Goal: Find contact information: Find contact information

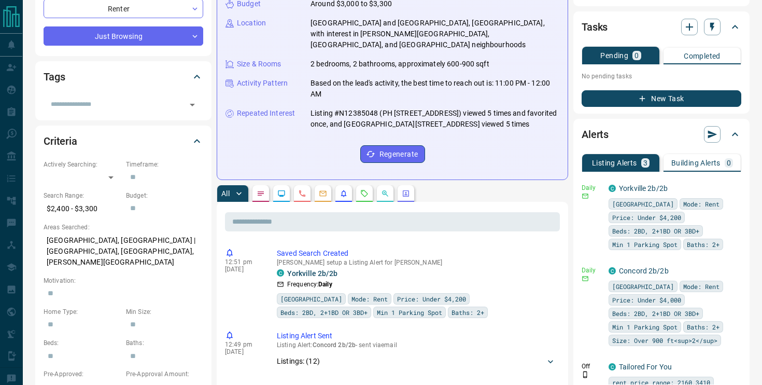
scroll to position [189, 0]
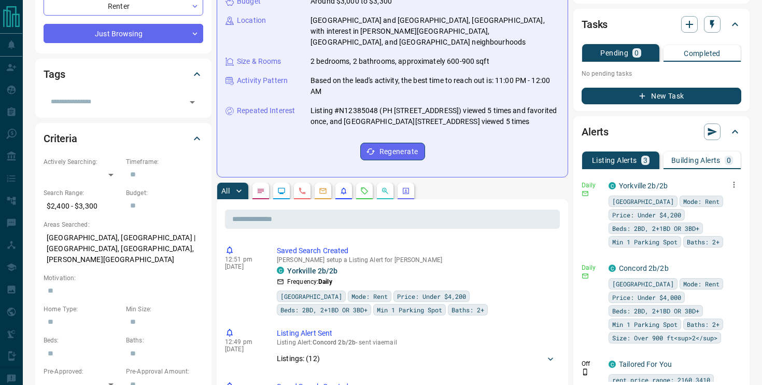
click at [734, 187] on icon "button" at bounding box center [733, 184] width 9 height 9
click at [729, 203] on li "Send" at bounding box center [718, 204] width 46 height 17
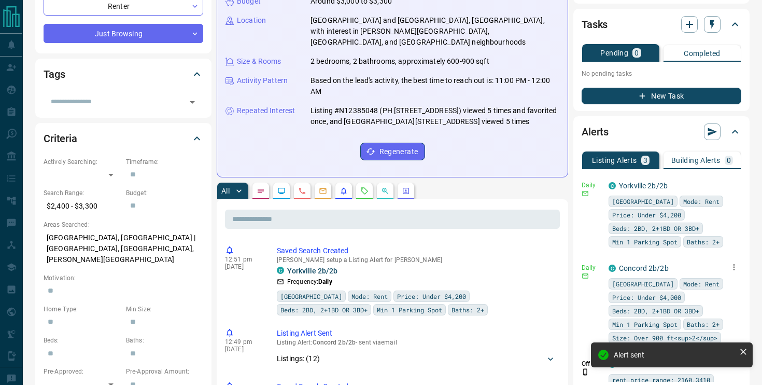
click at [734, 269] on icon "button" at bounding box center [734, 267] width 2 height 6
click at [728, 288] on li "Send" at bounding box center [718, 286] width 46 height 17
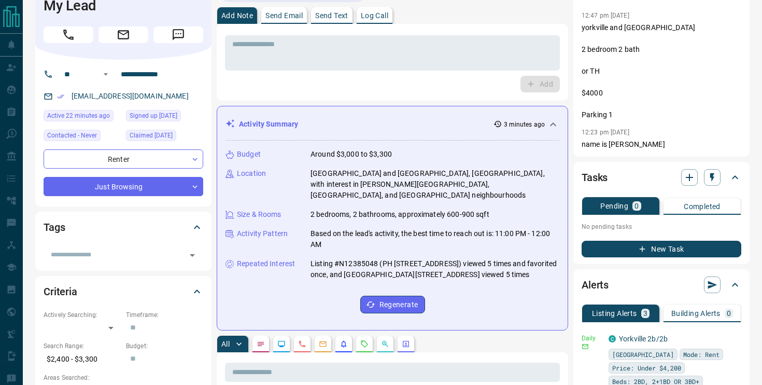
scroll to position [0, 0]
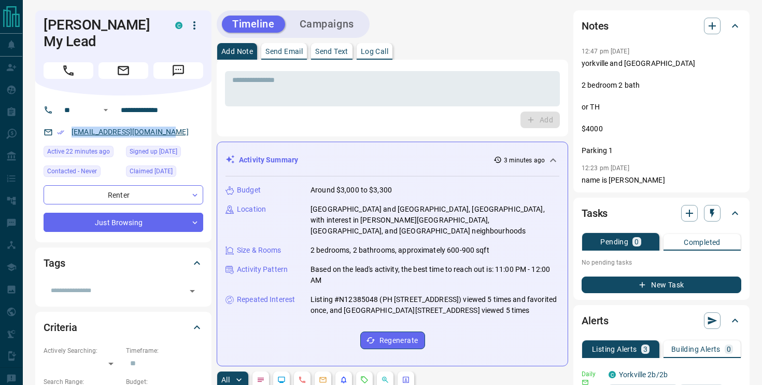
drag, startPoint x: 173, startPoint y: 117, endPoint x: 71, endPoint y: 117, distance: 102.1
click at [71, 123] on div "[EMAIL_ADDRESS][DOMAIN_NAME]" at bounding box center [124, 131] width 160 height 17
copy link "[EMAIL_ADDRESS][DOMAIN_NAME]"
drag, startPoint x: 609, startPoint y: 179, endPoint x: 641, endPoint y: 179, distance: 31.6
click at [641, 179] on p "name is [PERSON_NAME]" at bounding box center [662, 180] width 160 height 11
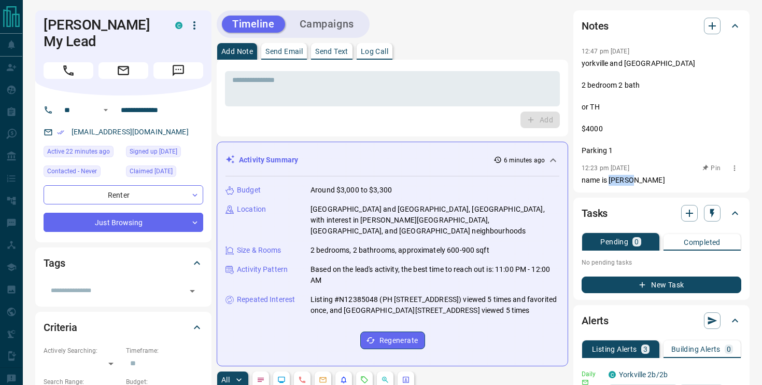
copy p "[PERSON_NAME]"
